Goal: Information Seeking & Learning: Understand process/instructions

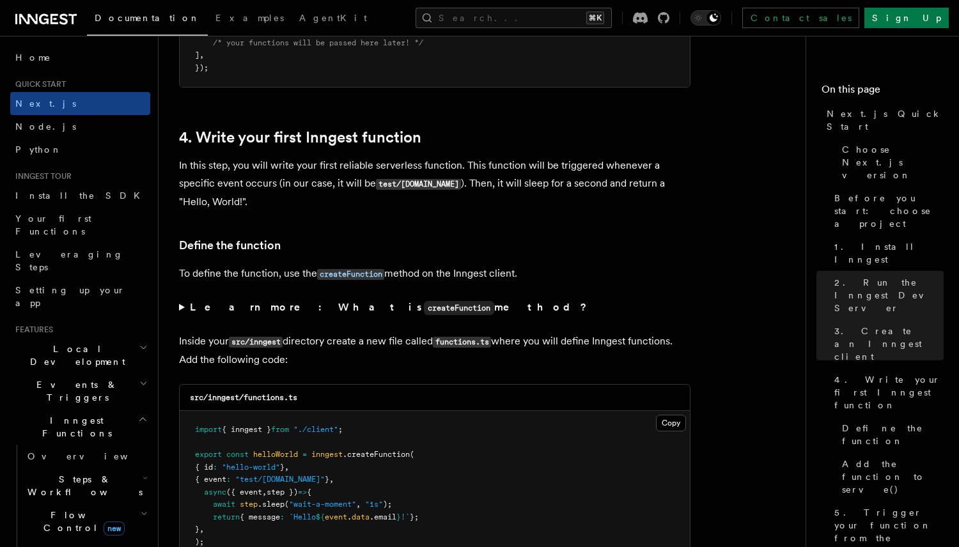
scroll to position [1976, 0]
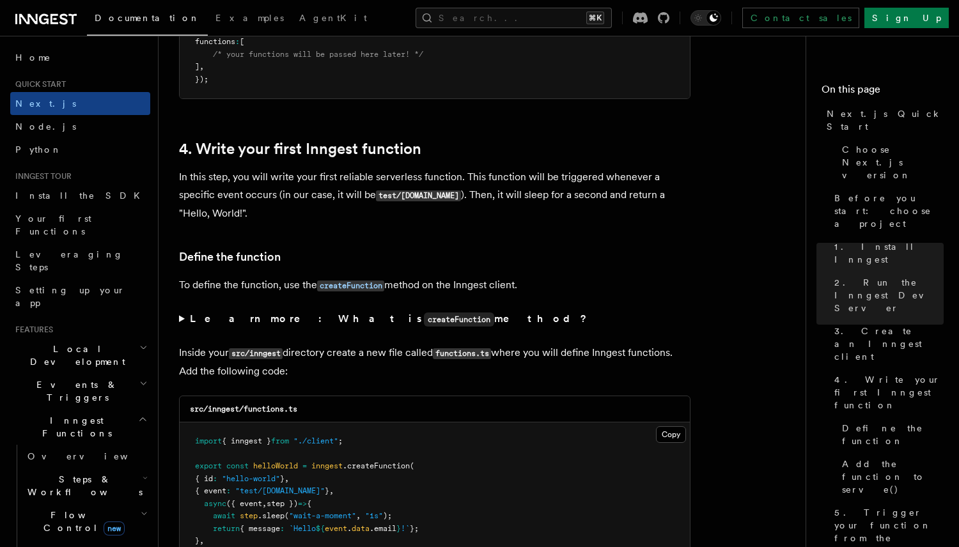
click at [757, 23] on div "Contact sales Sign Up" at bounding box center [785, 18] width 327 height 20
click at [669, 20] on icon at bounding box center [664, 18] width 12 height 12
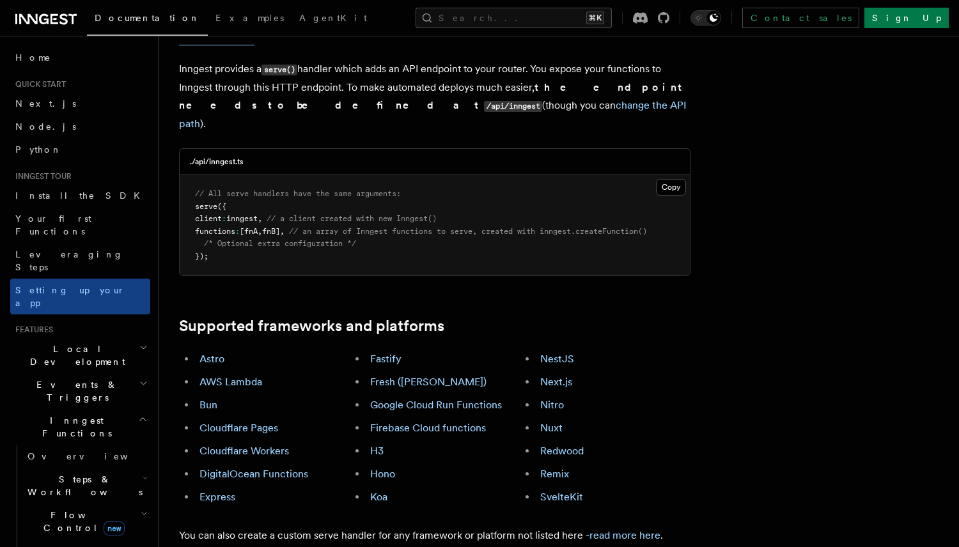
scroll to position [530, 0]
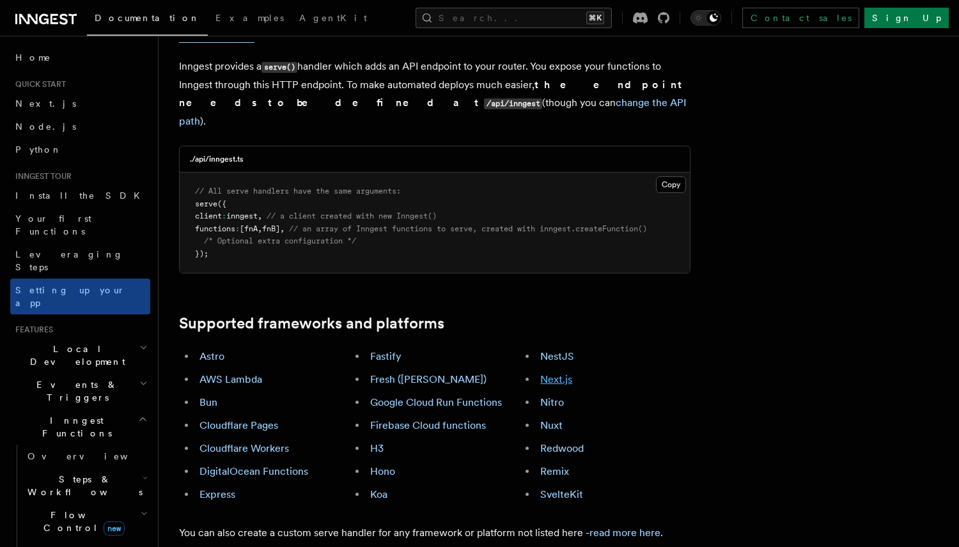
click at [564, 373] on link "Next.js" at bounding box center [556, 379] width 32 height 12
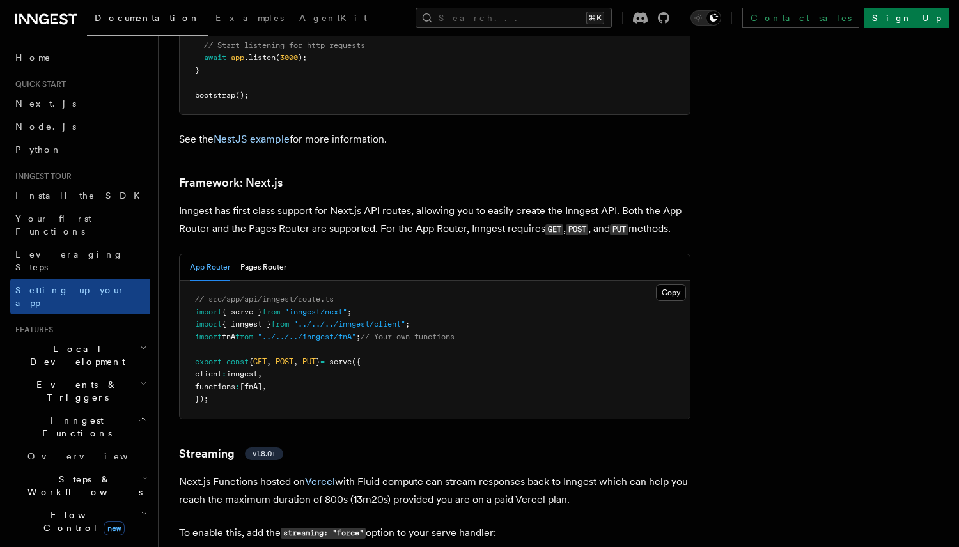
scroll to position [7819, 0]
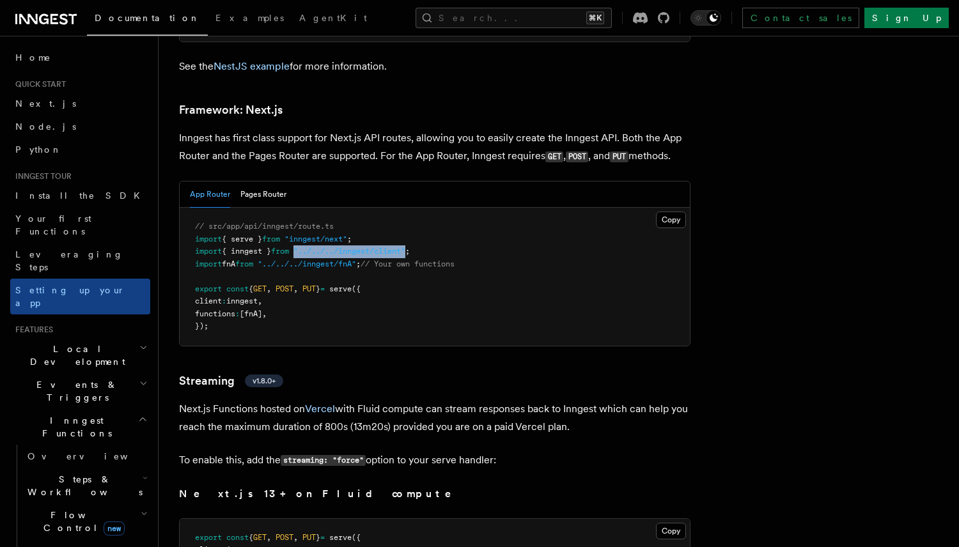
drag, startPoint x: 422, startPoint y: 217, endPoint x: 305, endPoint y: 215, distance: 117.0
click at [305, 215] on pre "// src/app/api/inngest/route.ts import { serve } from "inngest/next" ; import {…" at bounding box center [435, 277] width 510 height 138
copy span ""../../../inngest/client""
